Goal: Task Accomplishment & Management: Use online tool/utility

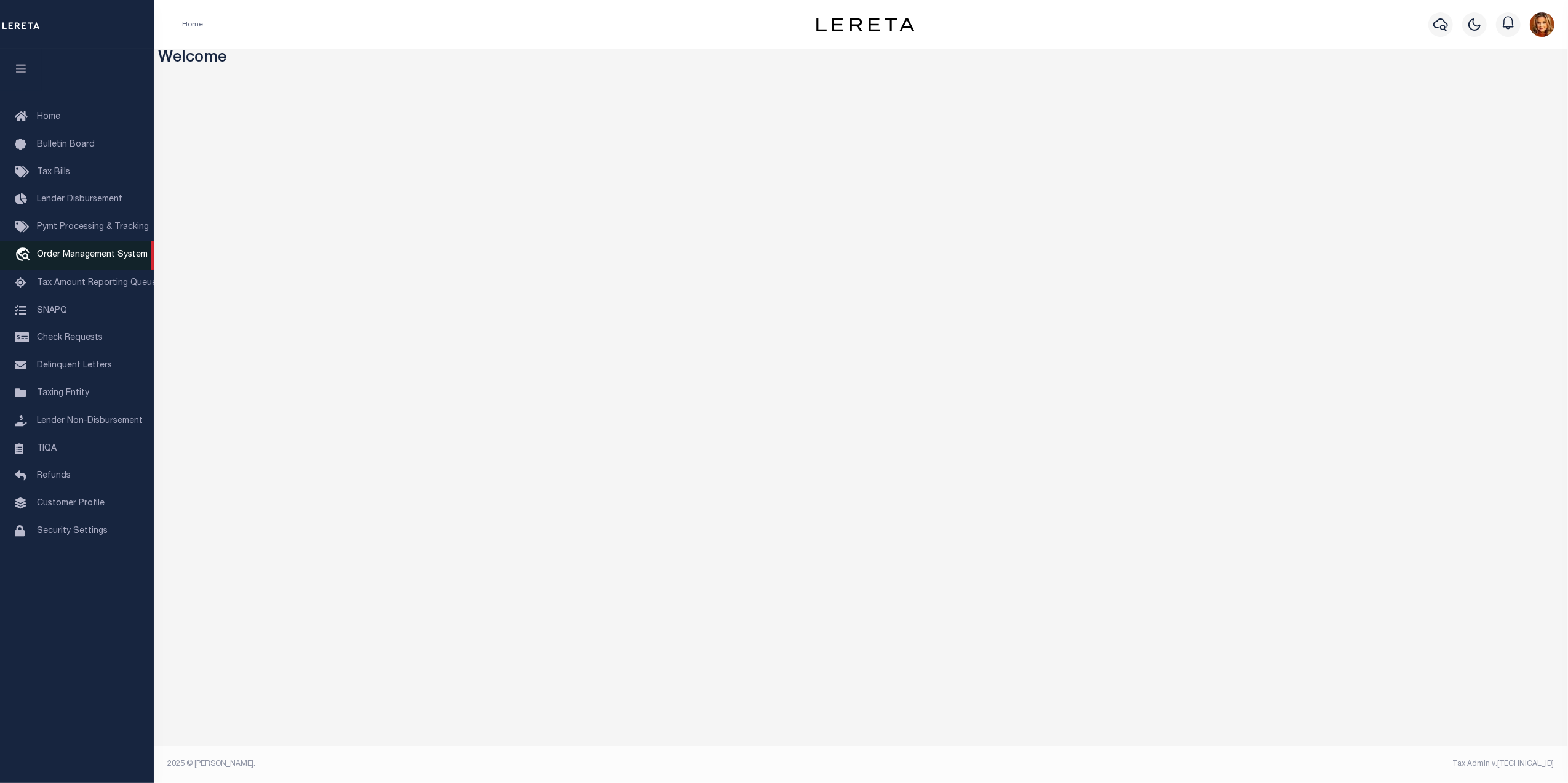
click at [93, 254] on span "Order Management System" at bounding box center [92, 255] width 111 height 9
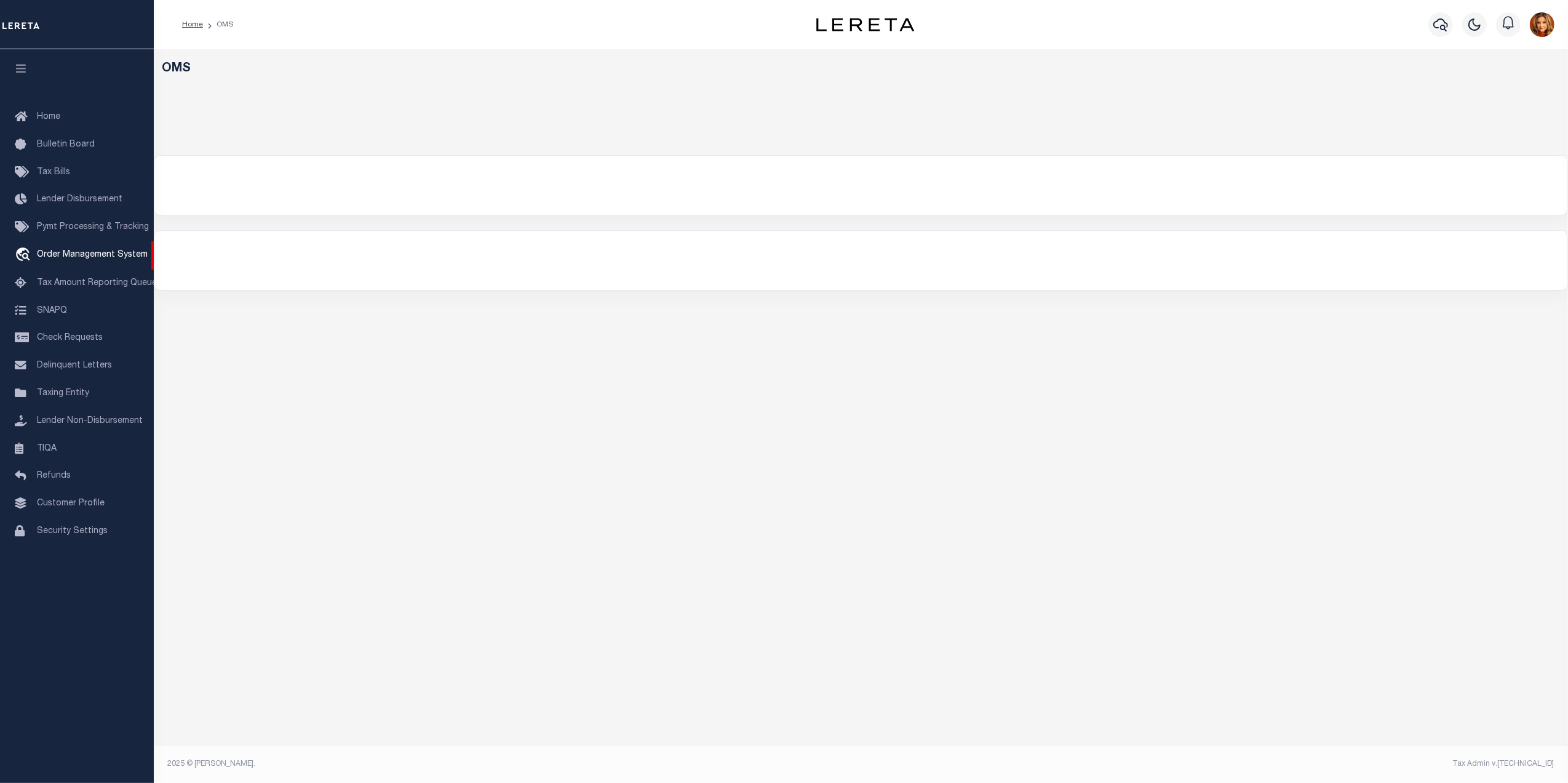
select select "200"
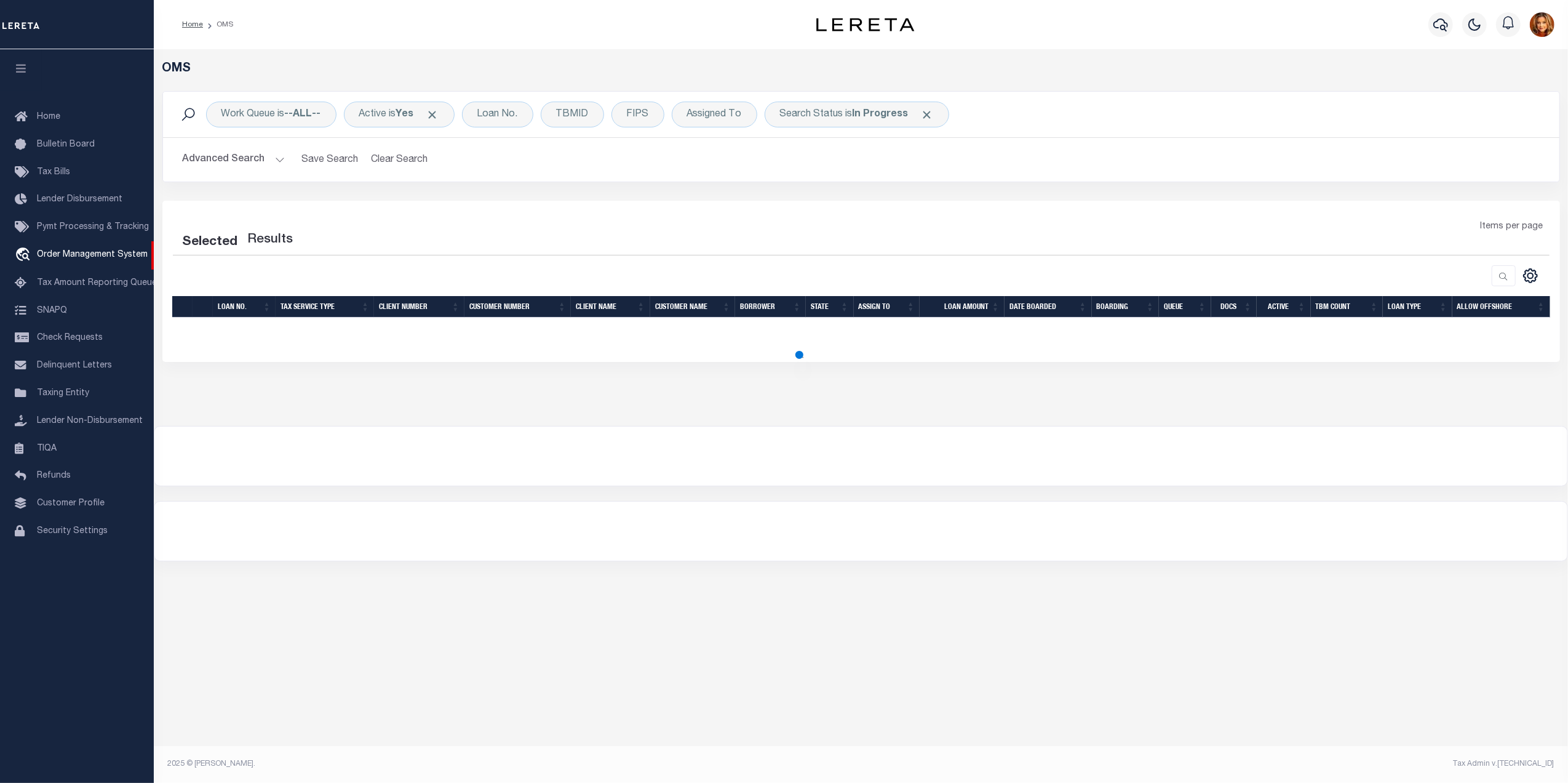
select select "200"
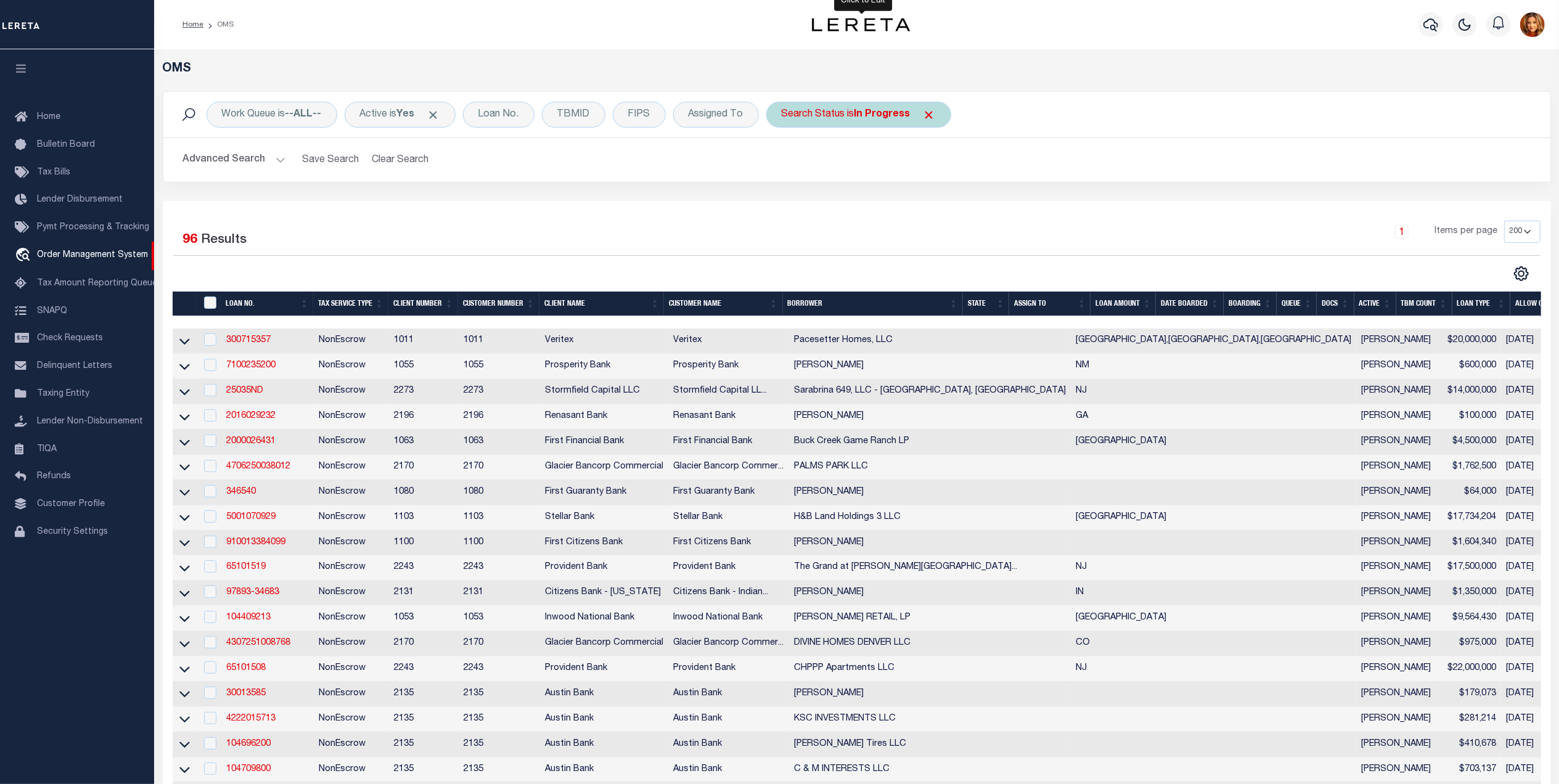
click at [873, 114] on b "In Progress" at bounding box center [883, 114] width 56 height 10
click at [814, 170] on select "Automated Search Bad Parcel Complete Duplicate Parcel High Dollar Reporting In …" at bounding box center [872, 174] width 181 height 23
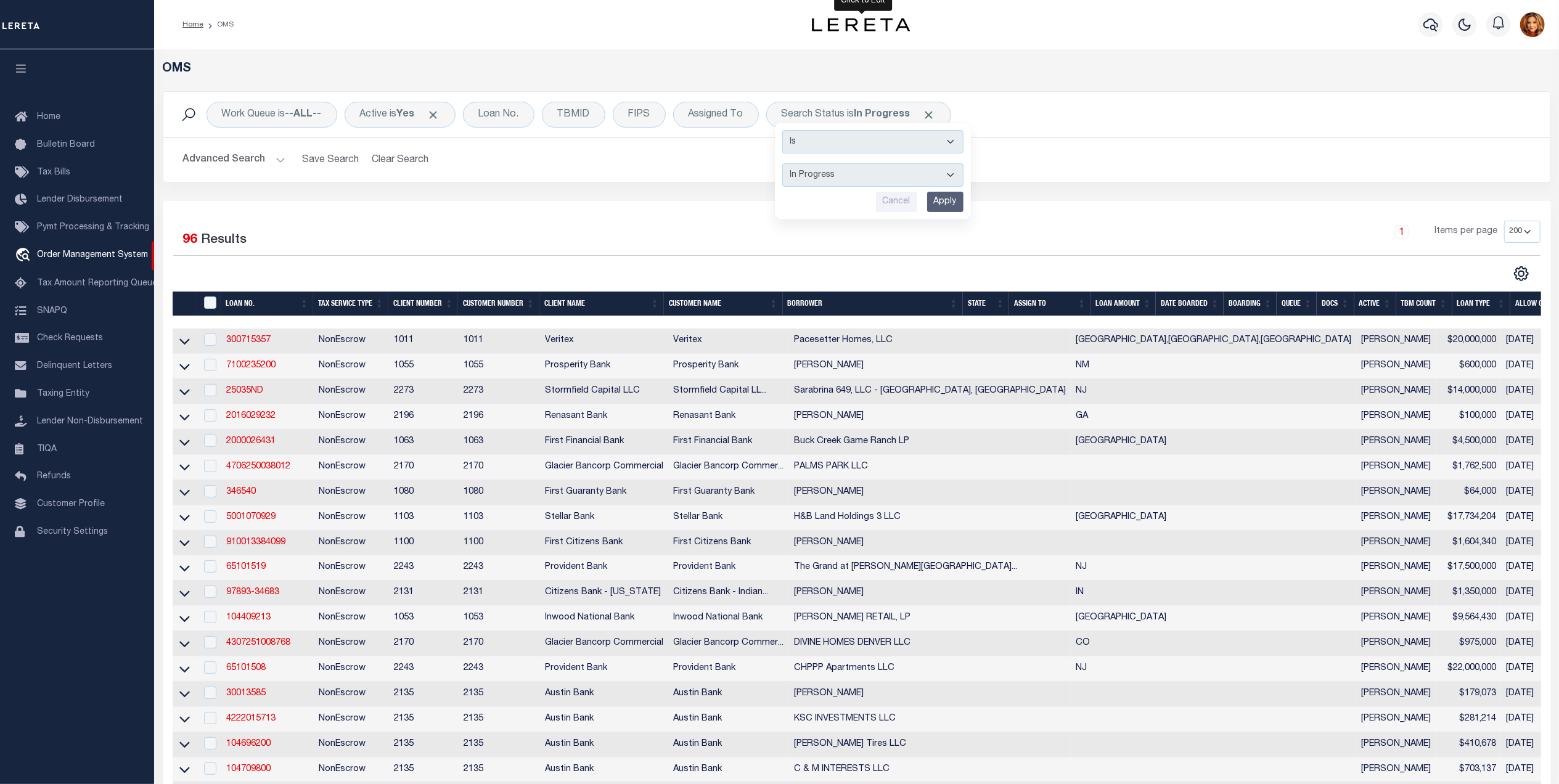
select select "QC"
click at [786, 164] on select "Automated Search Bad Parcel Complete Duplicate Parcel High Dollar Reporting In …" at bounding box center [872, 174] width 181 height 23
drag, startPoint x: 955, startPoint y: 195, endPoint x: 955, endPoint y: 205, distance: 10.0
click at [955, 205] on input "Apply" at bounding box center [944, 201] width 36 height 20
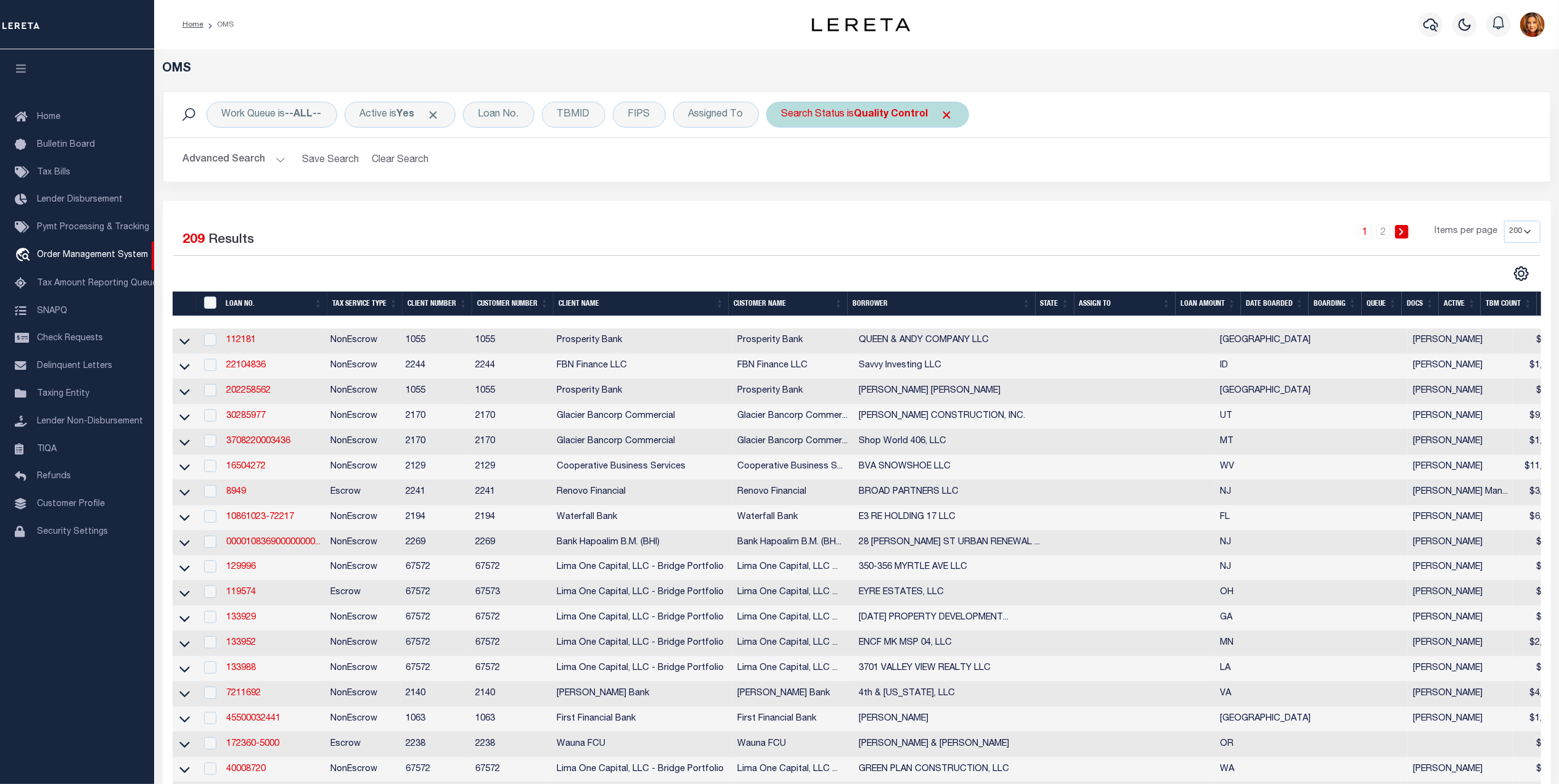
click at [892, 113] on b "Quality Control" at bounding box center [891, 114] width 74 height 10
click at [846, 173] on select "Automated Search Bad Parcel Complete Duplicate Parcel High Dollar Reporting In …" at bounding box center [872, 174] width 181 height 23
select select "BP"
click at [786, 164] on select "Automated Search Bad Parcel Complete Duplicate Parcel High Dollar Reporting In …" at bounding box center [872, 174] width 181 height 23
click at [948, 196] on input "Apply" at bounding box center [944, 201] width 36 height 20
